Goal: Communication & Community: Answer question/provide support

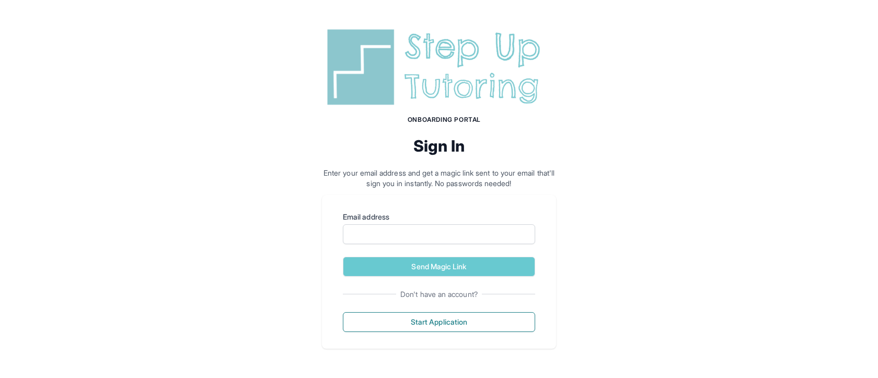
click at [441, 112] on div "Onboarding Portal Sign In Enter your email address and get a magic link sent to…" at bounding box center [439, 106] width 234 height 163
click at [439, 95] on img at bounding box center [439, 67] width 234 height 84
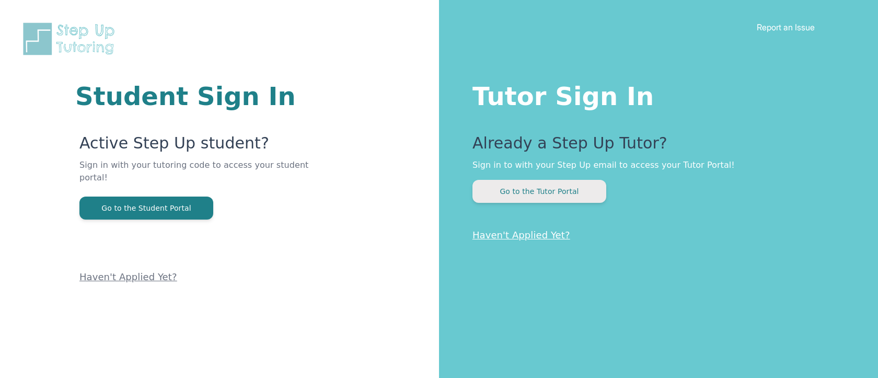
click at [518, 194] on button "Go to the Tutor Portal" at bounding box center [539, 191] width 134 height 23
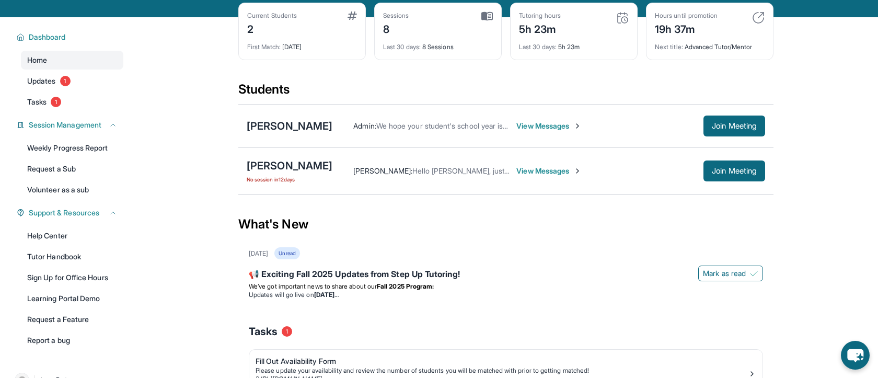
scroll to position [49, 0]
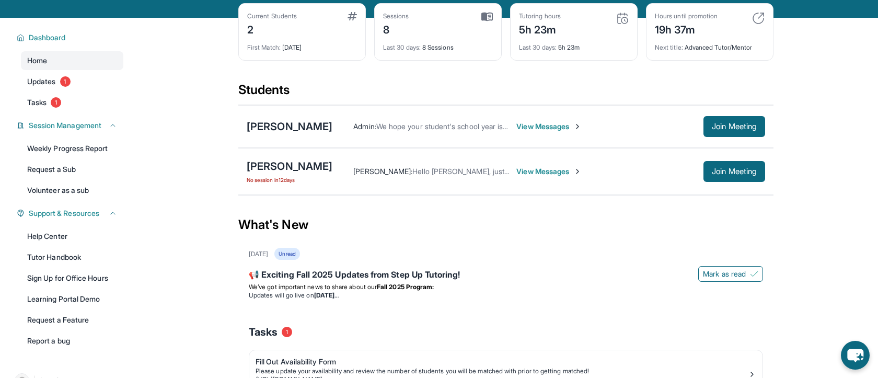
click at [534, 126] on span "View Messages" at bounding box center [548, 126] width 65 height 10
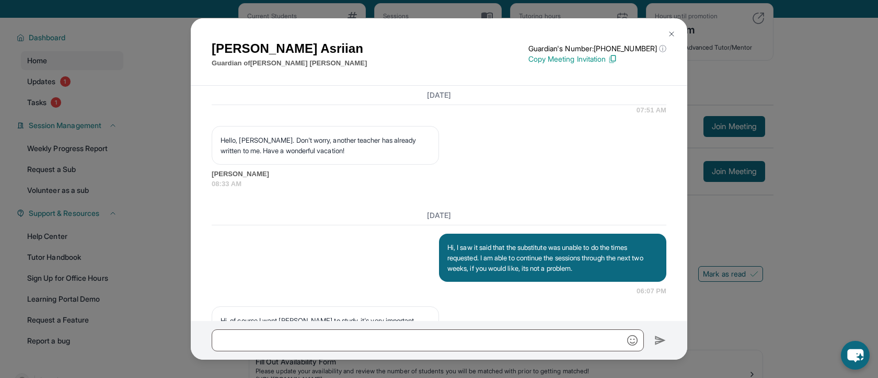
scroll to position [1804, 0]
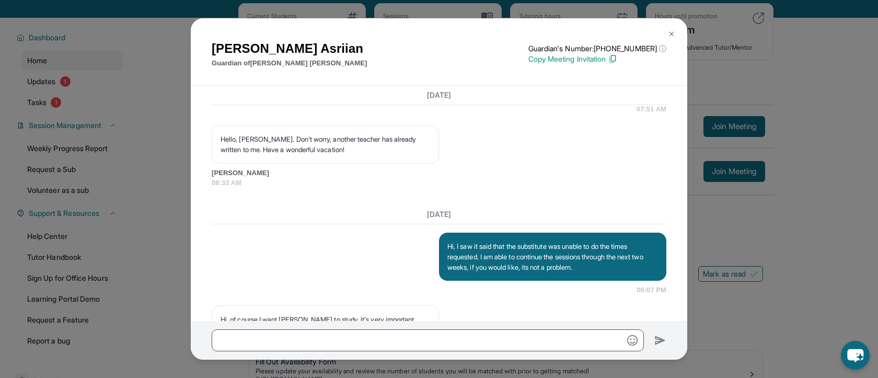
click at [527, 230] on div "[DATE] <p>**New Step Up [PERSON_NAME] Chat**: Hi [PERSON_NAME]! This is the sta…" at bounding box center [439, 203] width 496 height 235
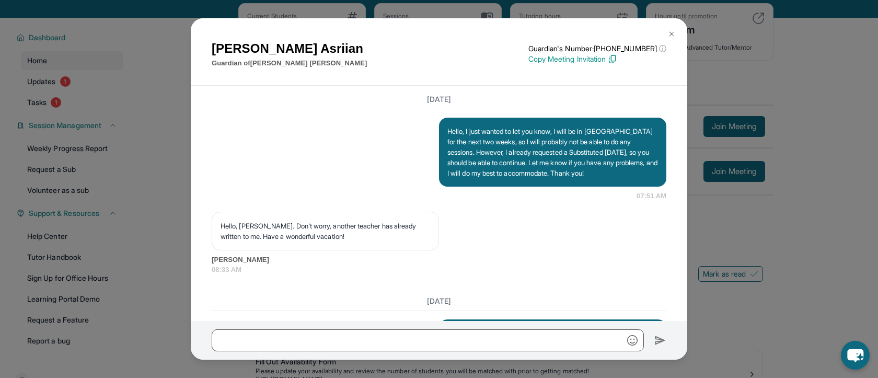
scroll to position [1709, 0]
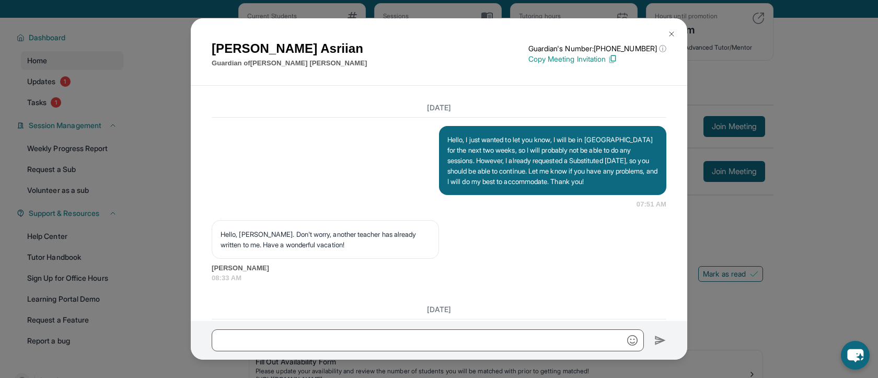
click at [528, 245] on div "[DATE] Hello, I just wanted to let you know, I will be in [GEOGRAPHIC_DATA] for…" at bounding box center [439, 190] width 454 height 185
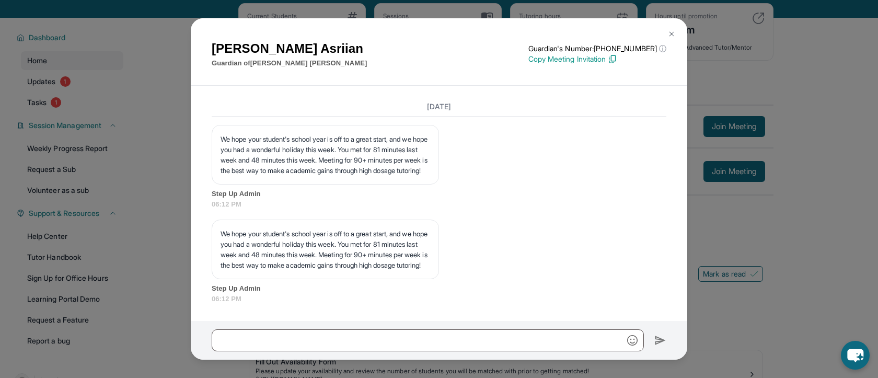
scroll to position [138, 0]
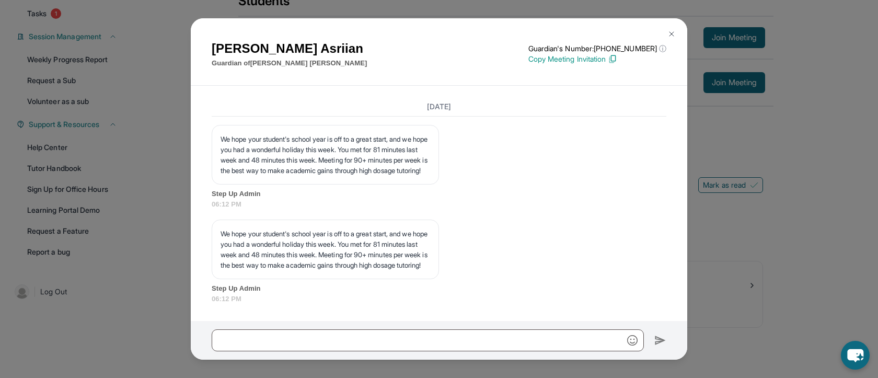
click at [671, 32] on img at bounding box center [671, 34] width 8 height 8
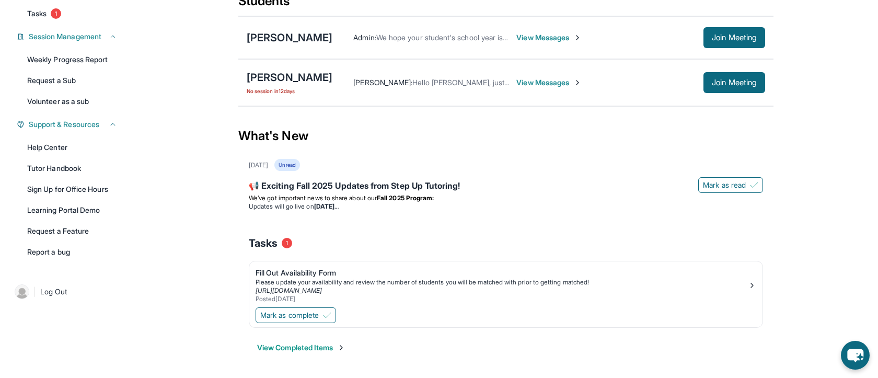
click at [792, 41] on main "Current Students 2 First Match : [DATE] Sessions 8 Last 30 days : 8 Sessions Tu…" at bounding box center [506, 153] width 744 height 449
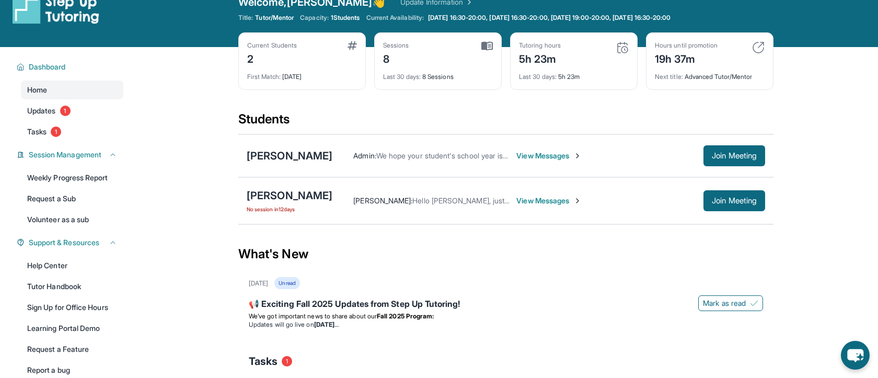
scroll to position [18, 0]
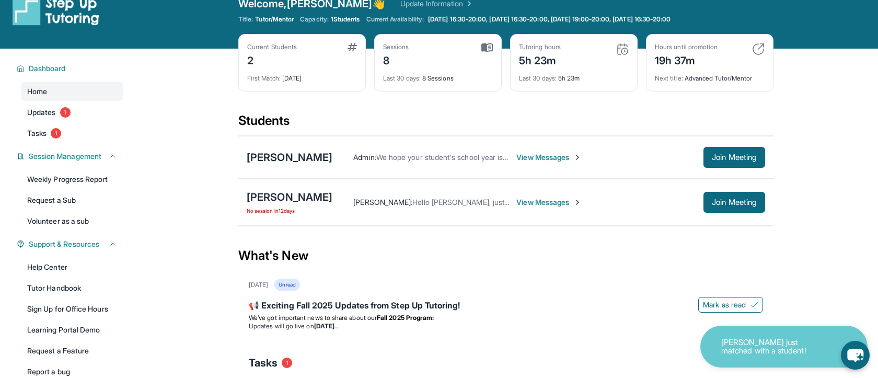
click at [803, 77] on main "Current Students 2 First Match : [DATE] Sessions 8 Last 30 days : 8 Sessions Tu…" at bounding box center [506, 273] width 744 height 449
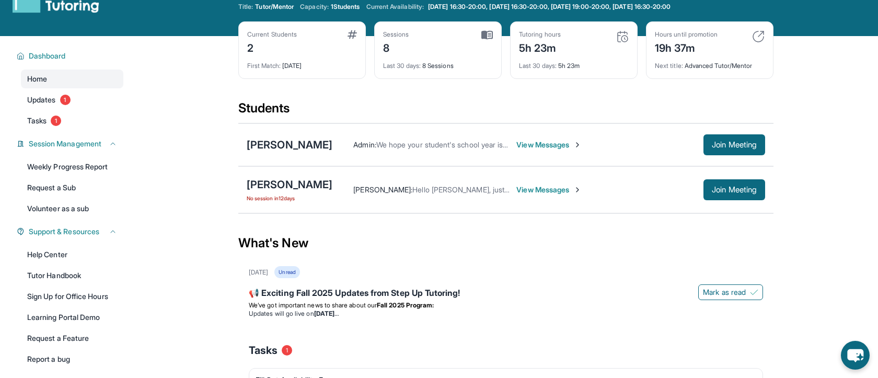
scroll to position [35, 0]
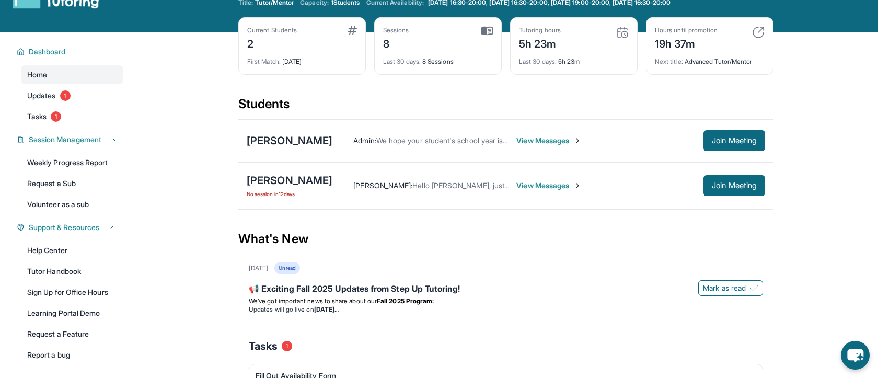
click at [796, 76] on main "Current Students 2 First Match : [DATE] Sessions 8 Last 30 days : 8 Sessions Tu…" at bounding box center [506, 256] width 744 height 449
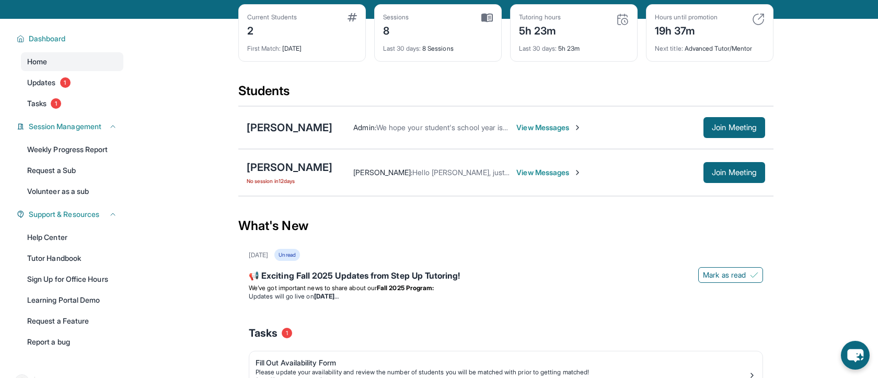
scroll to position [50, 0]
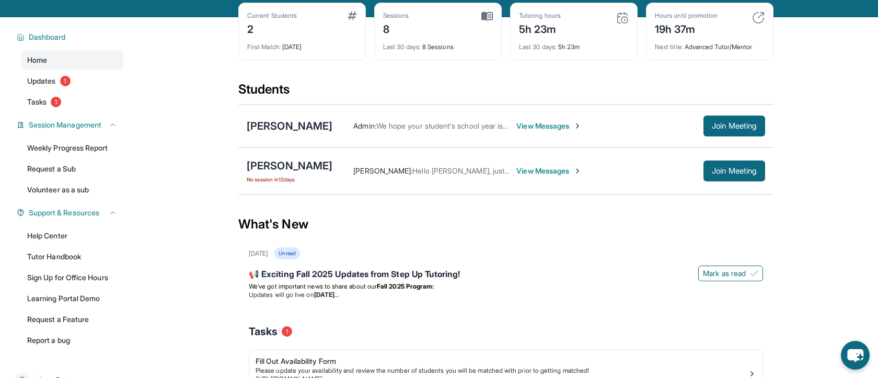
click at [516, 173] on span "View Messages" at bounding box center [548, 171] width 65 height 10
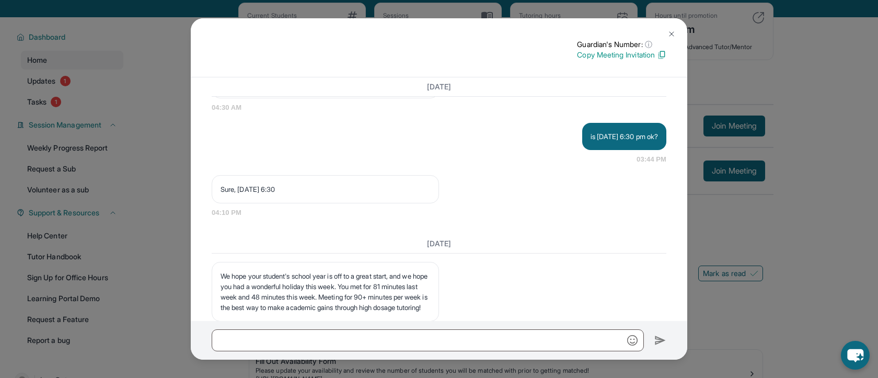
scroll to position [2628, 0]
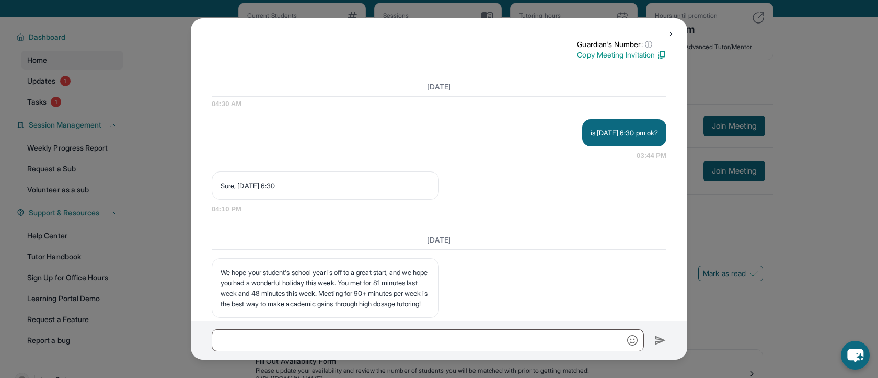
click at [668, 39] on button at bounding box center [671, 34] width 21 height 21
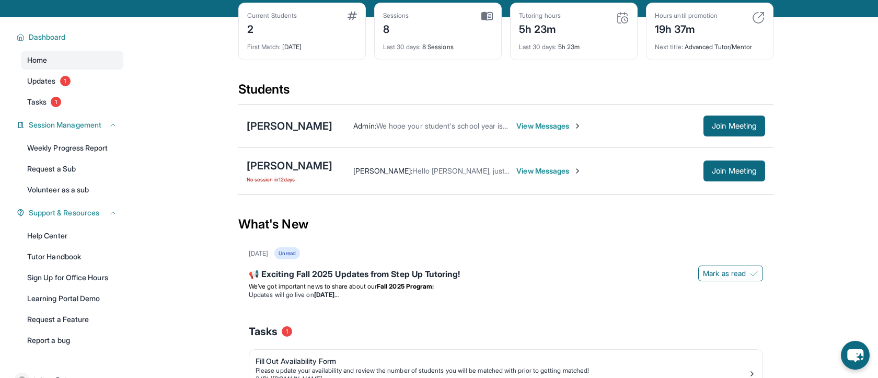
click at [536, 172] on span "View Messages" at bounding box center [548, 171] width 65 height 10
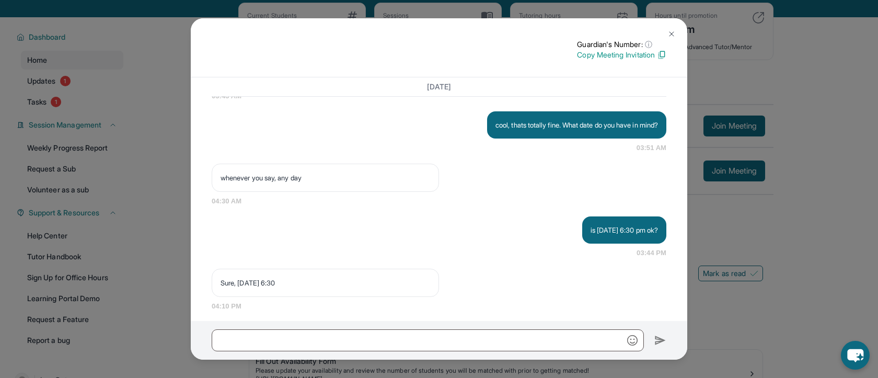
scroll to position [2505, 0]
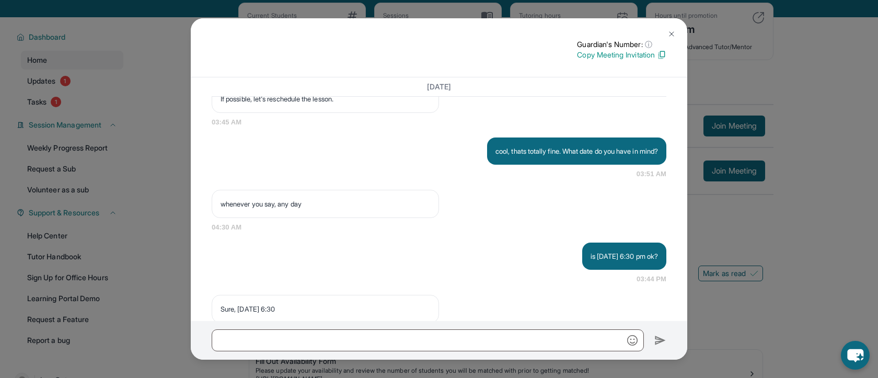
click at [666, 33] on button at bounding box center [671, 34] width 21 height 21
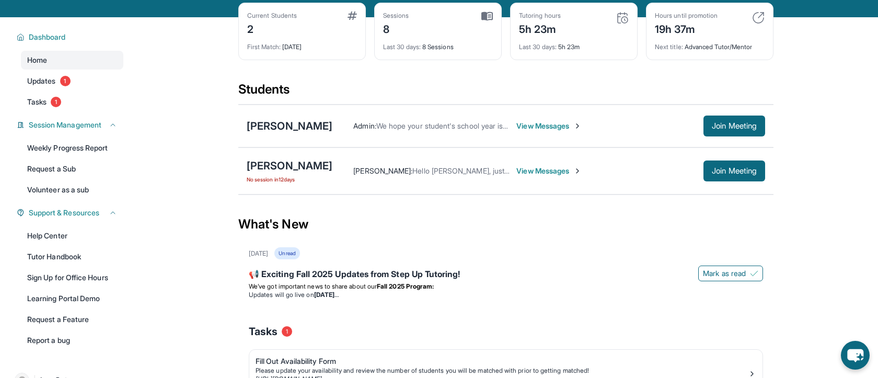
click at [533, 224] on div "What's New" at bounding box center [505, 224] width 535 height 46
